Goal: Information Seeking & Learning: Learn about a topic

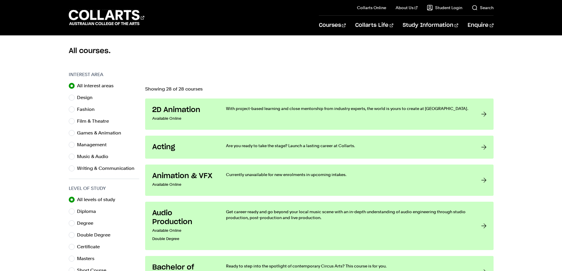
scroll to position [177, 0]
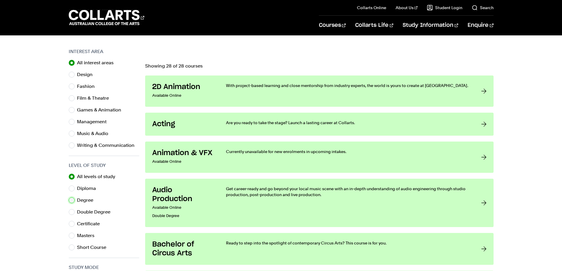
click at [71, 199] on input "Degree" at bounding box center [72, 200] width 6 height 6
radio input "true"
click at [72, 99] on input "Film & Theatre" at bounding box center [72, 98] width 6 height 6
radio input "true"
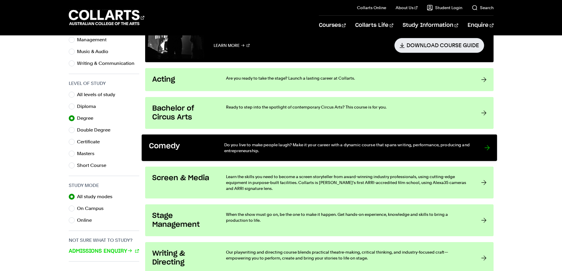
scroll to position [265, 0]
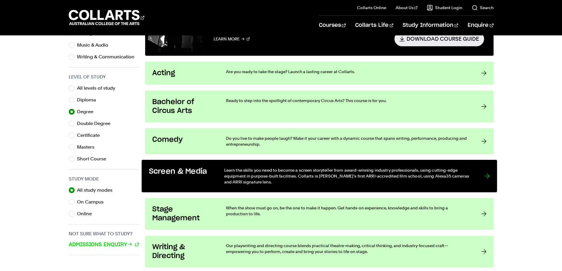
click at [490, 172] on link "Screen & Media Learn the skills you need to become a screen storyteller from aw…" at bounding box center [319, 176] width 355 height 32
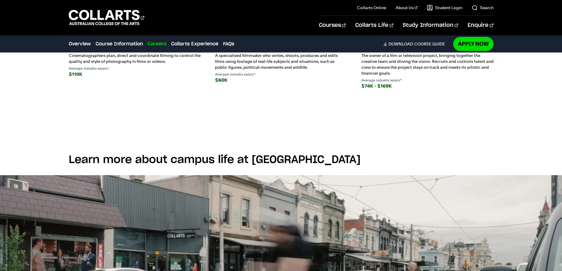
scroll to position [914, 0]
